Goal: Task Accomplishment & Management: Manage account settings

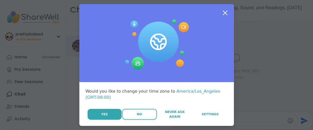
click at [131, 120] on button "No" at bounding box center [139, 114] width 35 height 11
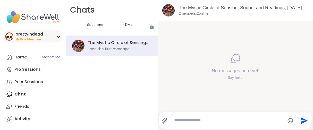
click at [38, 42] on span "Pro Member" at bounding box center [30, 39] width 21 height 4
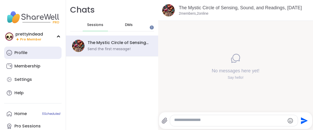
click at [27, 56] on div "Profile" at bounding box center [20, 53] width 13 height 6
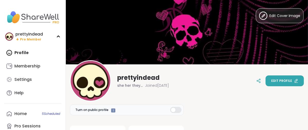
click at [282, 80] on span "Edit profile" at bounding box center [282, 81] width 21 height 5
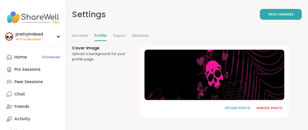
scroll to position [409, 0]
click at [281, 106] on div "REMOVE PHOTO" at bounding box center [270, 108] width 26 height 5
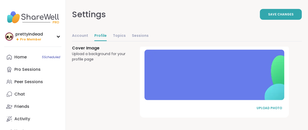
scroll to position [407, 0]
click at [275, 106] on div "UPLOAD PHOTO" at bounding box center [270, 108] width 26 height 5
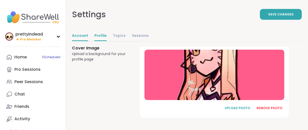
click at [88, 41] on link "Account" at bounding box center [80, 36] width 16 height 10
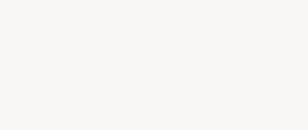
select select "**"
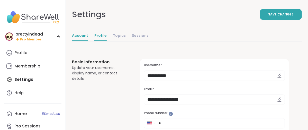
click at [107, 41] on link "Profile" at bounding box center [101, 36] width 12 height 10
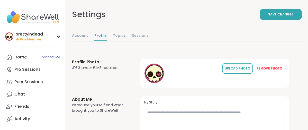
click at [229, 71] on div "UPLOAD PHOTO" at bounding box center [238, 68] width 26 height 5
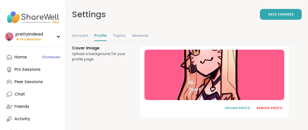
scroll to position [409, 0]
click at [279, 107] on div "REMOVE PHOTO" at bounding box center [270, 108] width 26 height 5
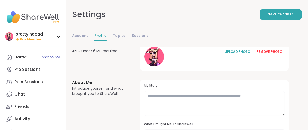
scroll to position [0, 0]
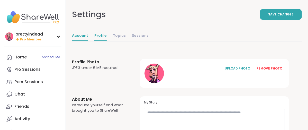
click at [88, 41] on link "Account" at bounding box center [80, 36] width 16 height 10
select select "**"
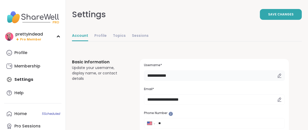
click at [212, 81] on input "**********" at bounding box center [214, 76] width 141 height 10
type input "*"
click at [260, 20] on button "Save Changes" at bounding box center [281, 14] width 42 height 11
click at [194, 81] on input "*****" at bounding box center [214, 76] width 141 height 10
type input "*"
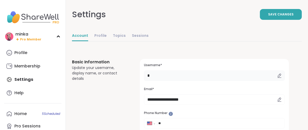
type input "*"
click at [156, 15] on div "Settings Save Changes" at bounding box center [187, 14] width 230 height 29
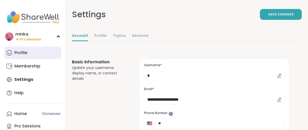
click at [27, 56] on div "Profile" at bounding box center [20, 53] width 13 height 6
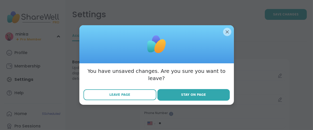
click at [126, 97] on span "Leave Page" at bounding box center [119, 94] width 21 height 5
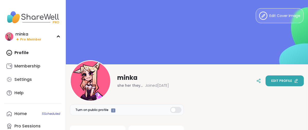
click at [272, 84] on button "Edit profile" at bounding box center [285, 80] width 38 height 11
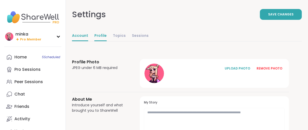
click at [88, 41] on link "Account" at bounding box center [80, 36] width 16 height 10
select select "**"
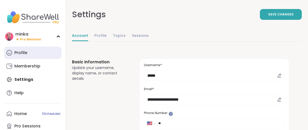
click at [33, 59] on link "Profile" at bounding box center [32, 53] width 57 height 12
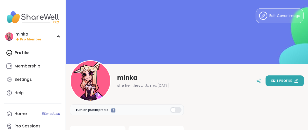
click at [266, 83] on button "Edit profile" at bounding box center [285, 80] width 38 height 11
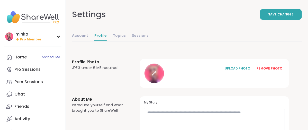
click at [156, 75] on icon at bounding box center [153, 73] width 3 height 3
click at [157, 76] on icon at bounding box center [154, 73] width 5 height 5
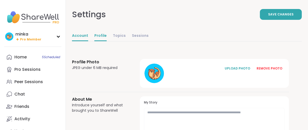
click at [88, 41] on link "Account" at bounding box center [80, 36] width 16 height 10
select select "**"
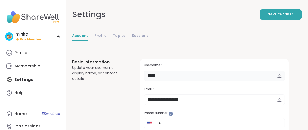
click at [193, 81] on input "*****" at bounding box center [214, 76] width 141 height 10
type input "*"
type input "*******"
click at [260, 20] on button "Save Changes" at bounding box center [281, 14] width 42 height 11
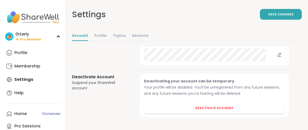
scroll to position [665, 0]
click at [107, 41] on link "Profile" at bounding box center [101, 36] width 12 height 10
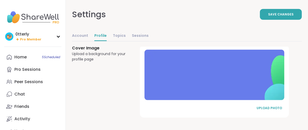
scroll to position [407, 0]
click at [269, 107] on div "UPLOAD PHOTO" at bounding box center [270, 108] width 26 height 5
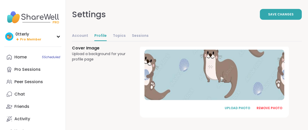
scroll to position [379, 0]
click at [260, 15] on button "Save Changes" at bounding box center [281, 14] width 42 height 11
click at [25, 42] on span "Pro Member" at bounding box center [30, 39] width 21 height 4
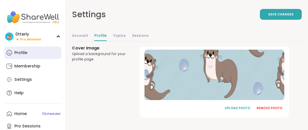
click at [25, 56] on div "Profile" at bounding box center [20, 53] width 13 height 6
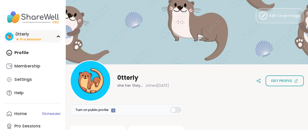
click at [31, 42] on span "Pro Member" at bounding box center [30, 39] width 21 height 4
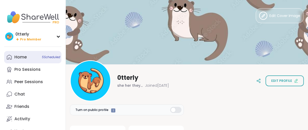
click at [19, 60] on div "Home 5 Scheduled" at bounding box center [20, 57] width 12 height 6
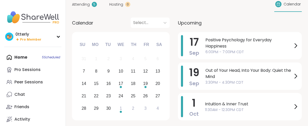
scroll to position [29, 0]
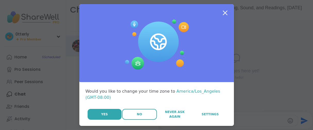
click at [124, 120] on button "No" at bounding box center [139, 114] width 35 height 11
click at [125, 120] on button "No" at bounding box center [139, 114] width 35 height 11
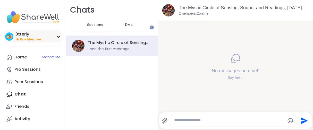
click at [37, 41] on span "Pro Member" at bounding box center [30, 39] width 21 height 4
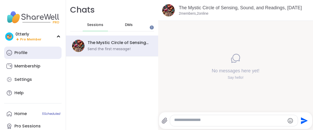
click at [33, 59] on link "Profile" at bounding box center [32, 53] width 57 height 12
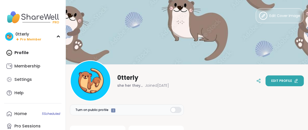
click at [273, 80] on span "Edit profile" at bounding box center [282, 81] width 21 height 5
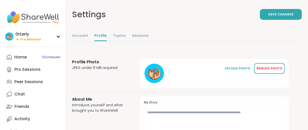
click at [280, 71] on div "REMOVE PHOTO" at bounding box center [270, 68] width 26 height 5
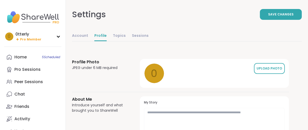
click at [269, 71] on div "UPLOAD PHOTO" at bounding box center [270, 68] width 26 height 5
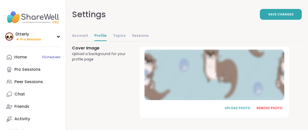
scroll to position [409, 0]
click at [276, 106] on div "REMOVE PHOTO" at bounding box center [270, 108] width 26 height 5
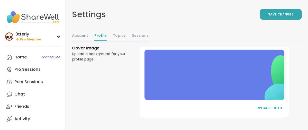
scroll to position [407, 0]
click at [274, 106] on div "UPLOAD PHOTO" at bounding box center [270, 108] width 26 height 5
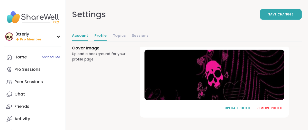
click at [88, 41] on link "Account" at bounding box center [80, 36] width 16 height 10
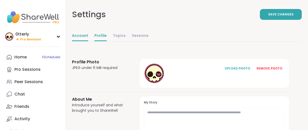
select select "**"
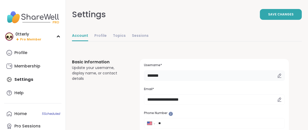
click at [195, 81] on input "*******" at bounding box center [214, 76] width 141 height 10
type input "*"
type input "**********"
click at [260, 17] on button "Save Changes" at bounding box center [281, 14] width 42 height 11
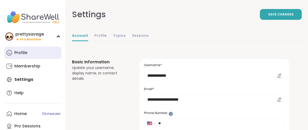
click at [27, 56] on div "Profile" at bounding box center [20, 53] width 13 height 6
